Goal: Manage account settings

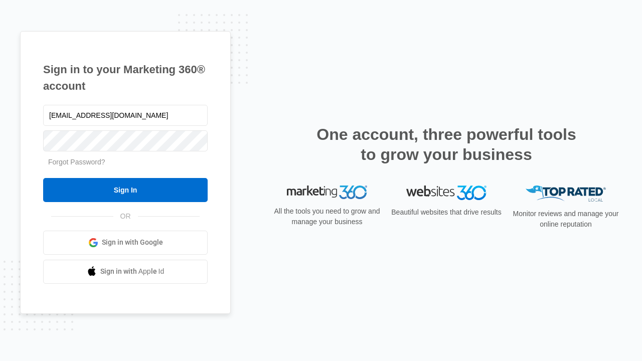
type input "dankie614@gmail.com"
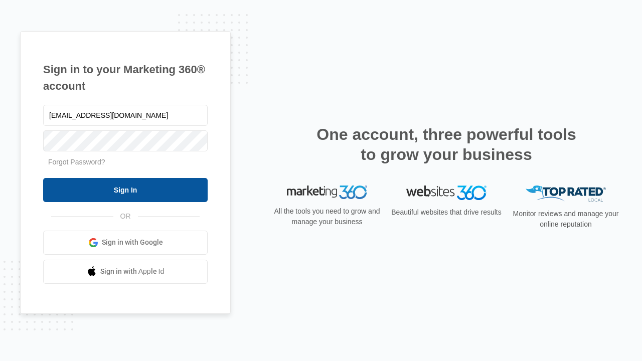
click at [125, 190] on input "Sign In" at bounding box center [125, 190] width 165 height 24
